Goal: Task Accomplishment & Management: Use online tool/utility

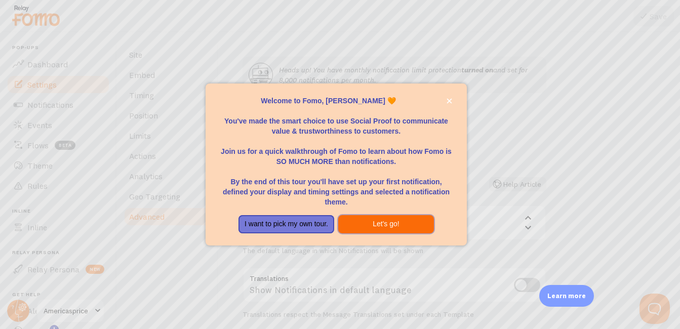
click at [390, 227] on button "Let's go!" at bounding box center [386, 224] width 96 height 18
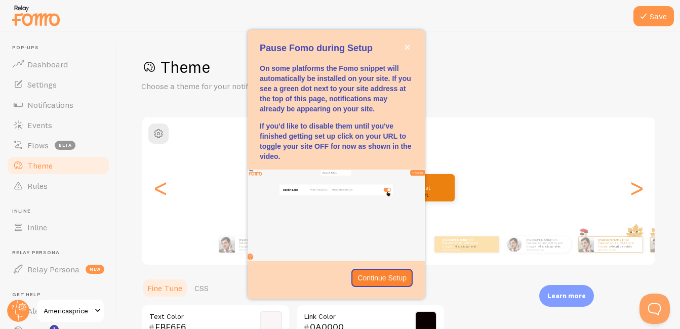
click at [466, 164] on div "[PERSON_NAME] from [GEOGRAPHIC_DATA] just bought a Metallica t-shirt about 4 mi…" at bounding box center [398, 187] width 512 height 73
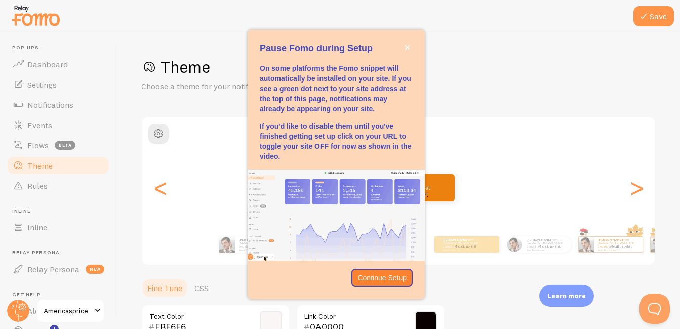
click at [565, 103] on div "Theme Choose a theme for your notifications Shorty [PERSON_NAME] from [GEOGRAPH…" at bounding box center [398, 297] width 514 height 480
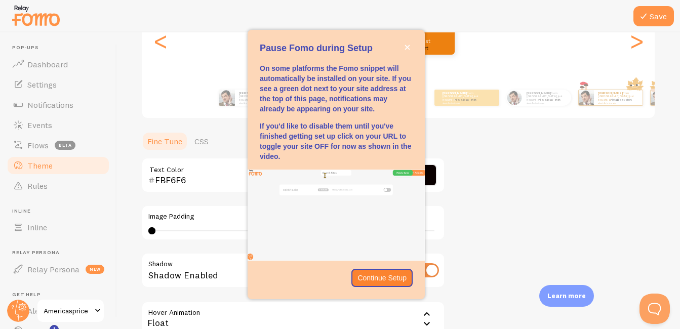
scroll to position [96, 0]
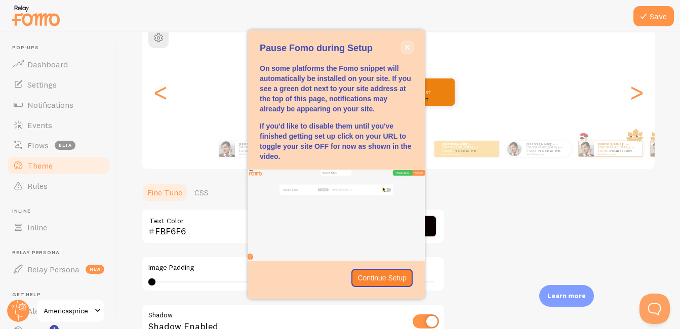
click at [409, 51] on button "close," at bounding box center [407, 47] width 11 height 11
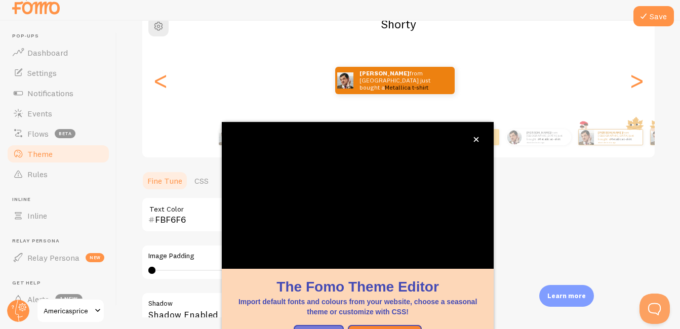
scroll to position [107, 0]
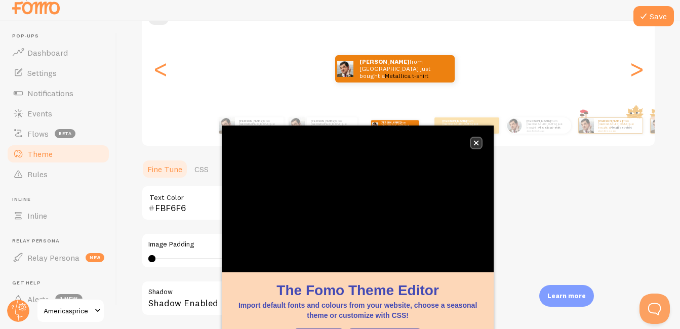
click at [478, 143] on icon "close," at bounding box center [476, 143] width 6 height 6
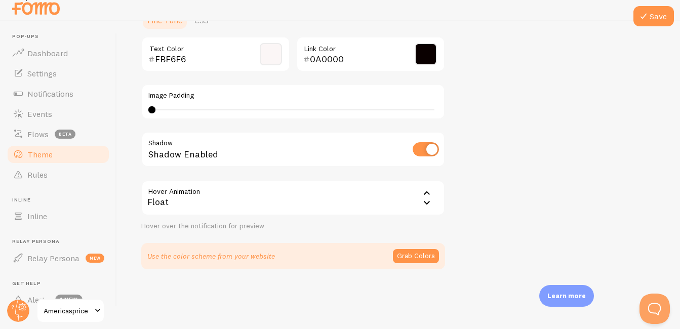
scroll to position [37, 0]
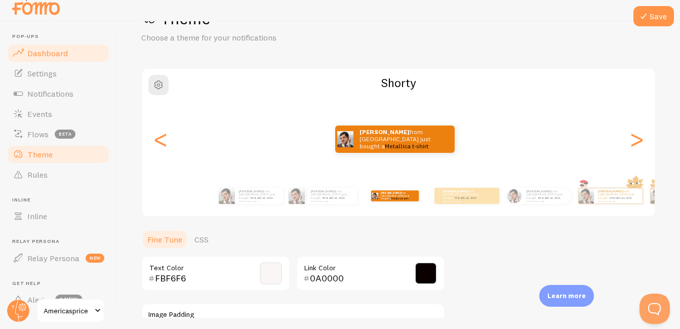
click at [56, 57] on span "Dashboard" at bounding box center [47, 53] width 40 height 10
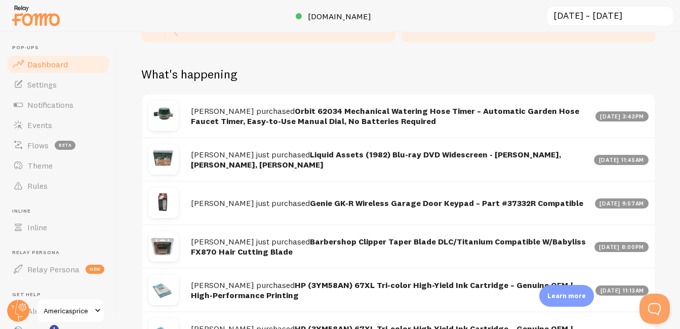
scroll to position [552, 0]
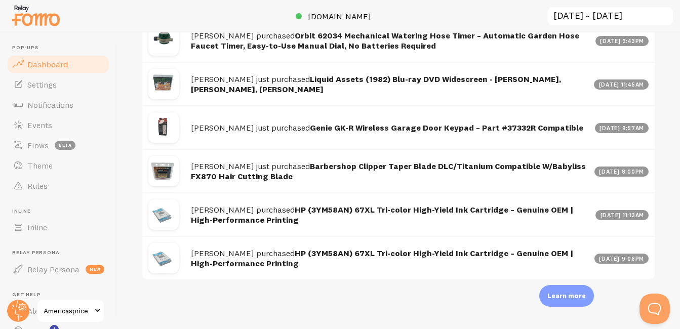
click at [44, 129] on span "Events" at bounding box center [39, 125] width 25 height 10
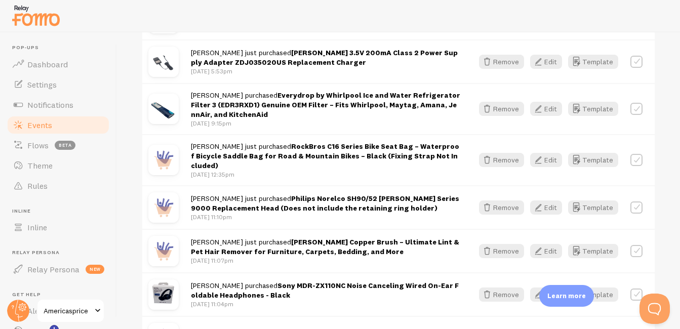
scroll to position [624, 0]
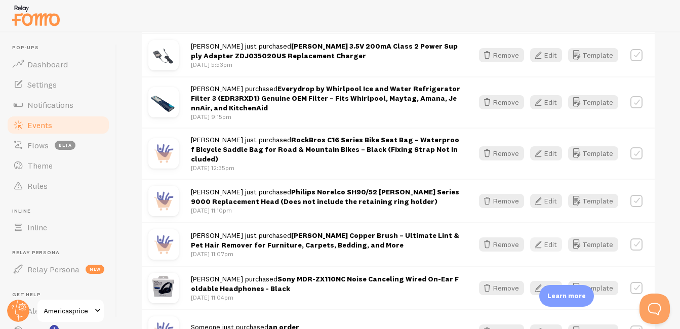
click at [536, 238] on icon "button" at bounding box center [538, 244] width 12 height 12
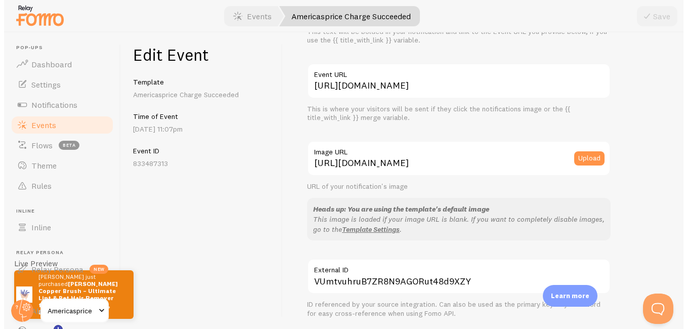
scroll to position [111, 0]
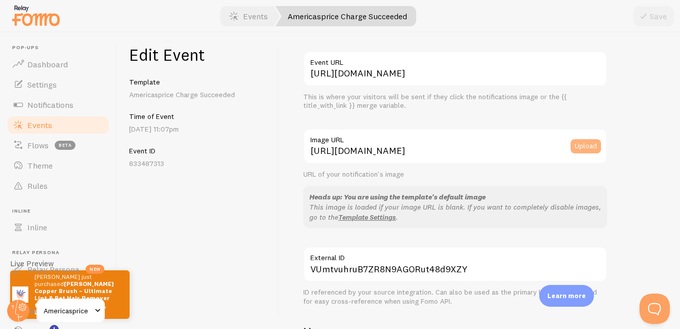
click at [580, 143] on button "Upload" at bounding box center [585, 146] width 30 height 14
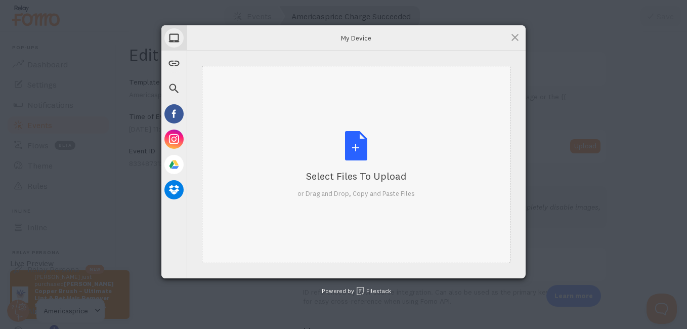
click at [352, 174] on div "Select Files to Upload" at bounding box center [356, 176] width 117 height 14
